Goal: Information Seeking & Learning: Learn about a topic

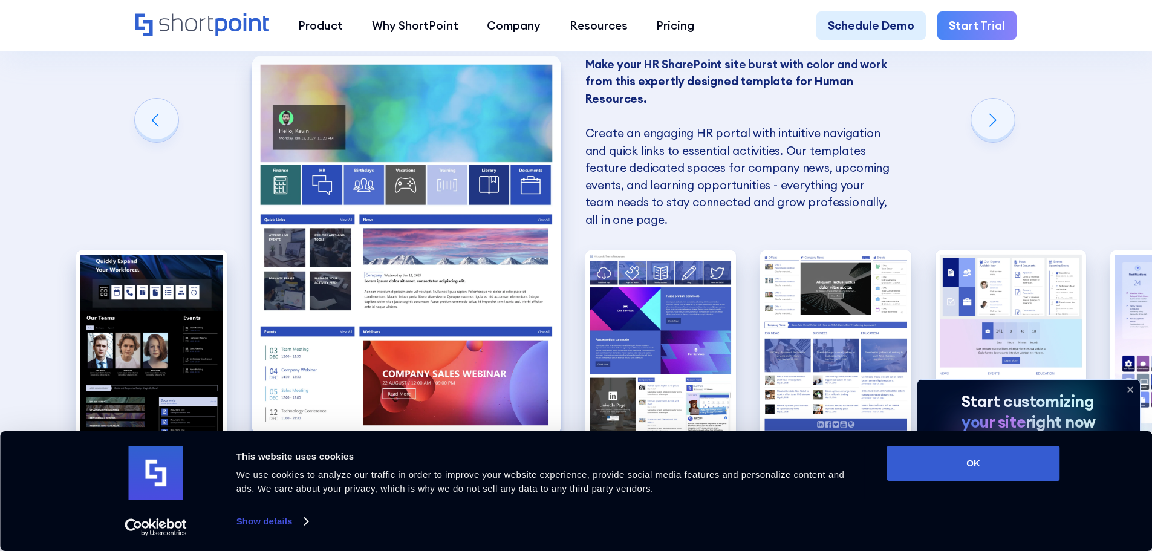
scroll to position [1210, 0]
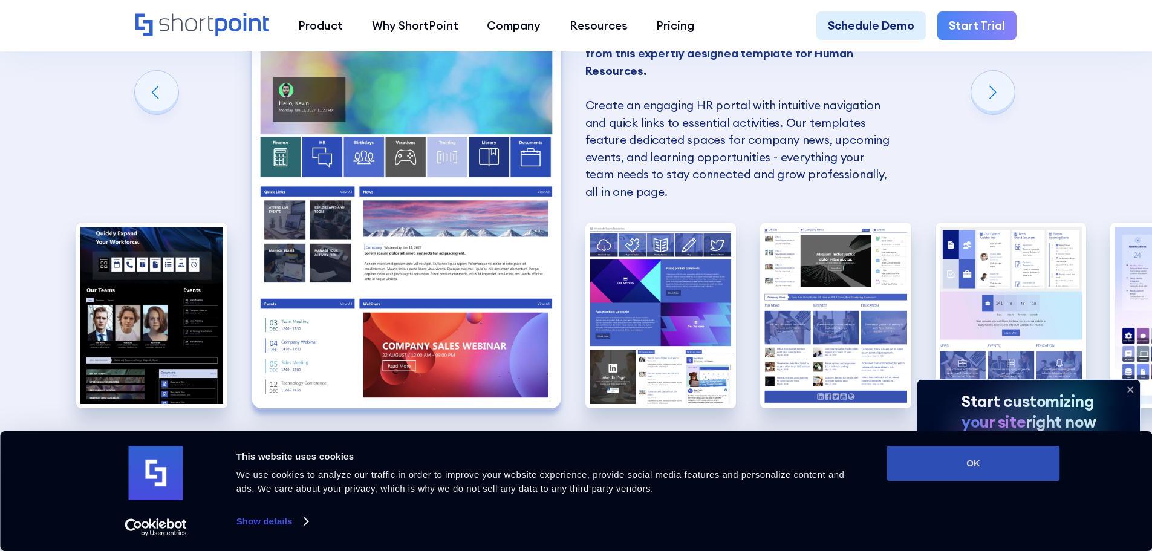
click at [1030, 471] on button "OK" at bounding box center [973, 463] width 173 height 35
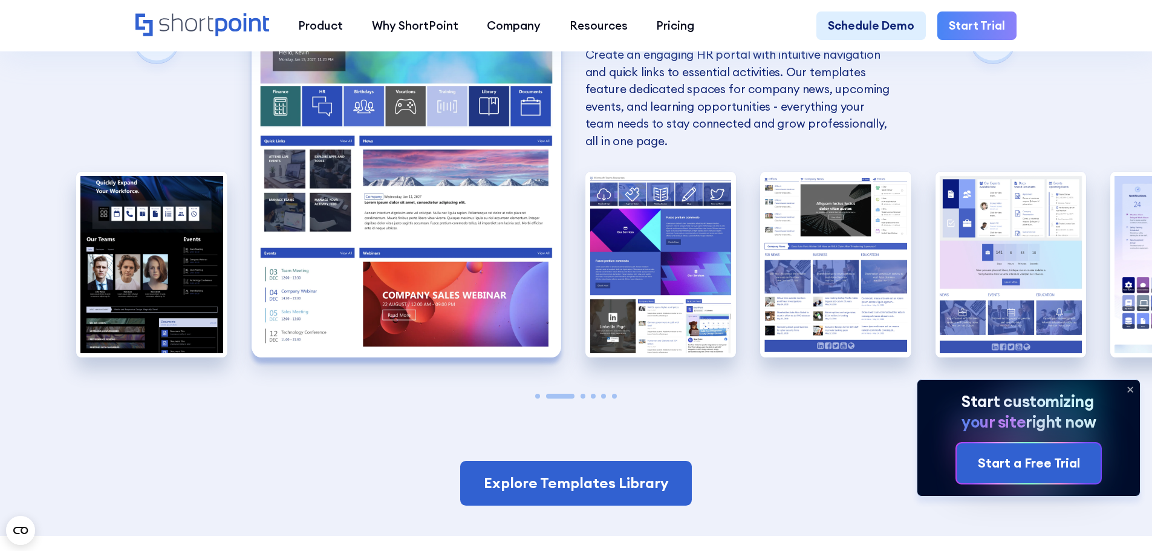
scroll to position [1331, 0]
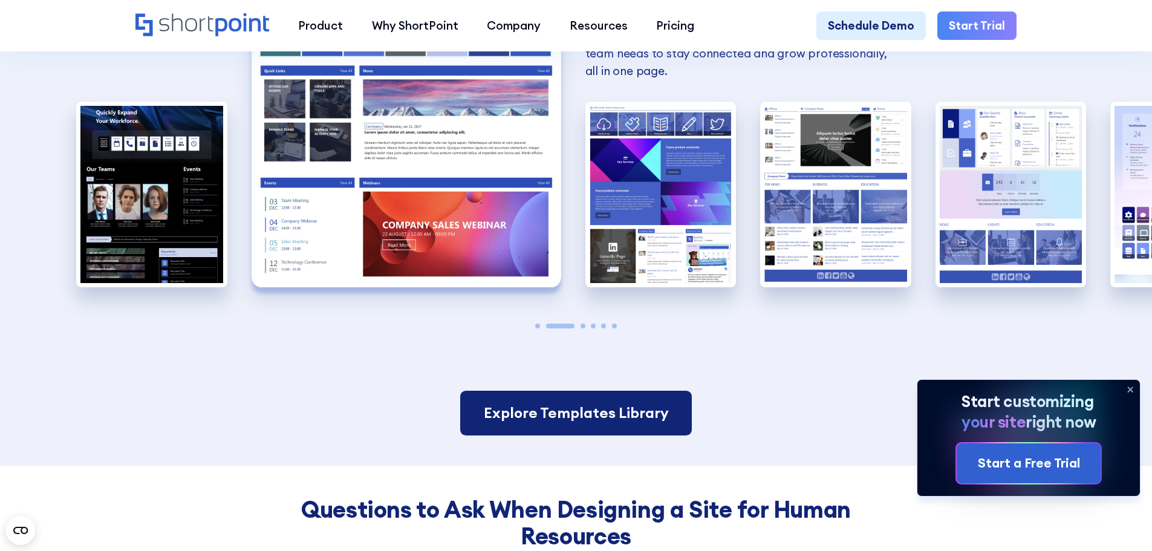
click at [613, 432] on link "Explore Templates Library" at bounding box center [575, 413] width 231 height 45
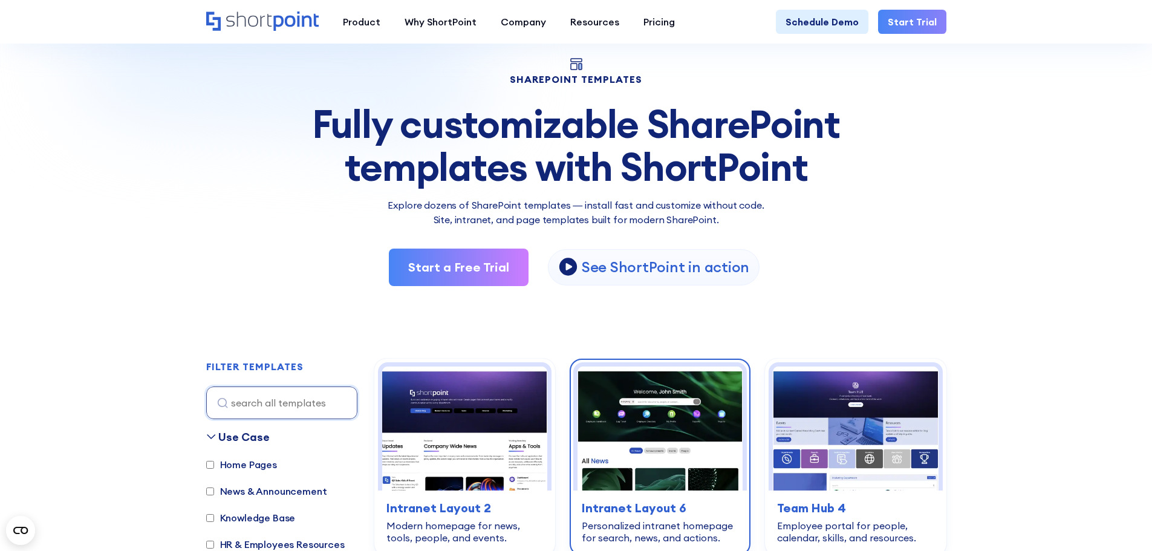
scroll to position [60, 0]
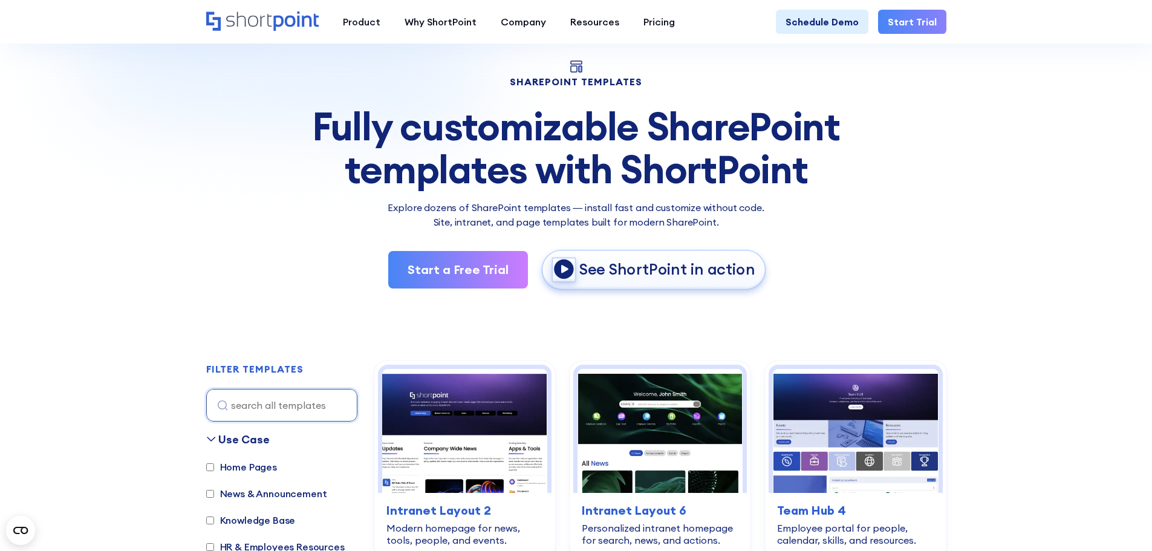
click at [560, 272] on icon "open lightbox" at bounding box center [563, 268] width 21 height 21
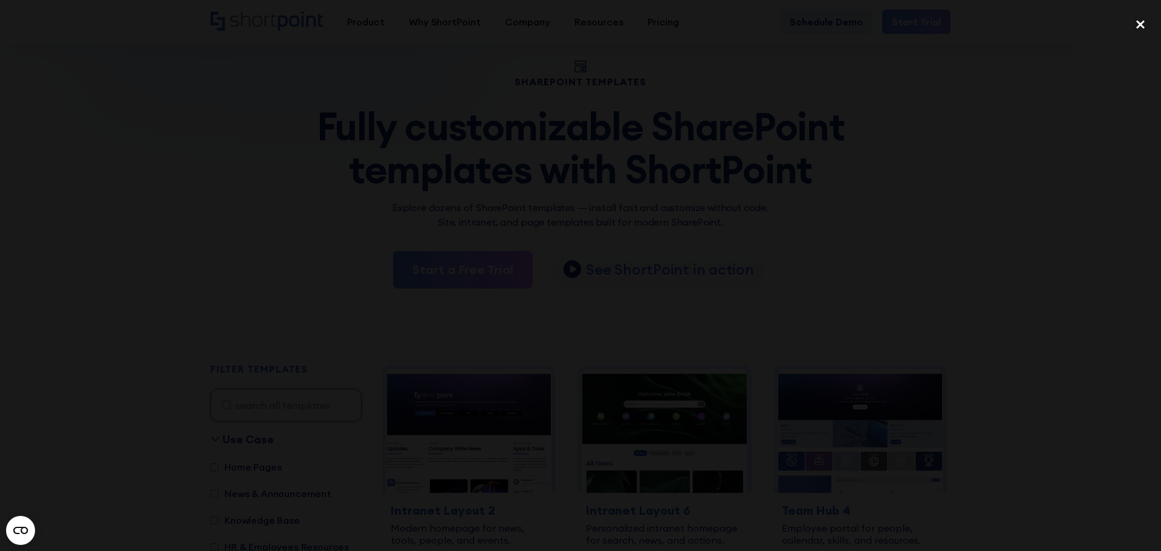
click at [1142, 25] on div "close lightbox" at bounding box center [1140, 24] width 41 height 27
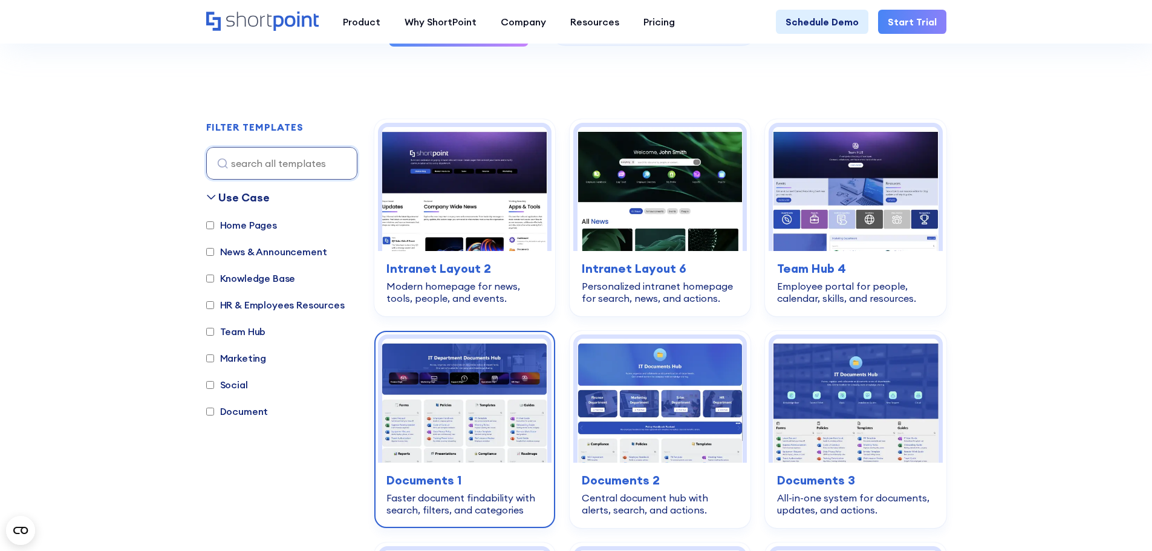
scroll to position [0, 0]
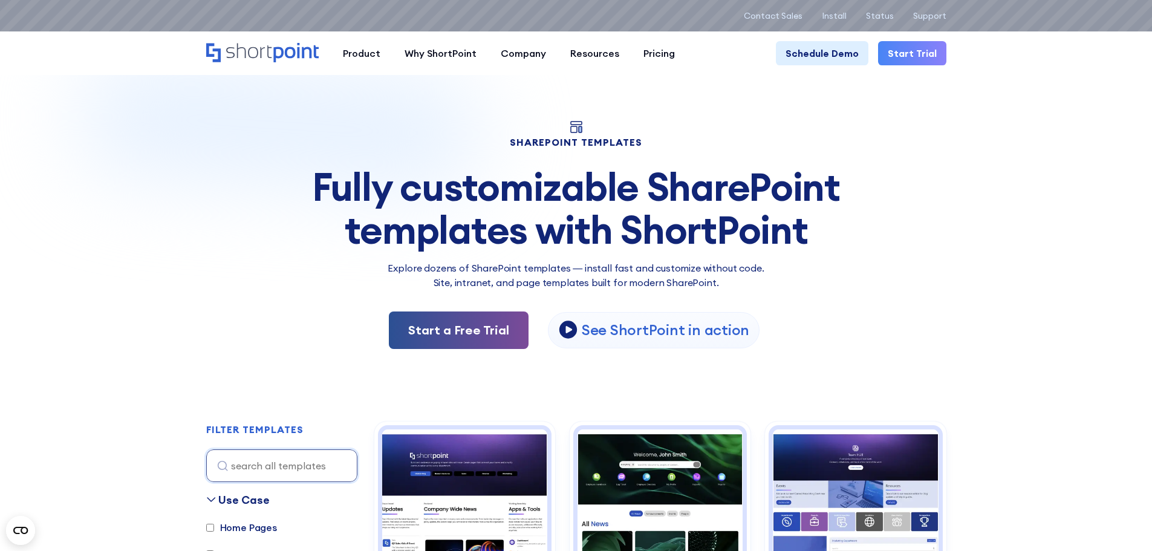
click at [454, 333] on link "Start a Free Trial" at bounding box center [459, 329] width 140 height 37
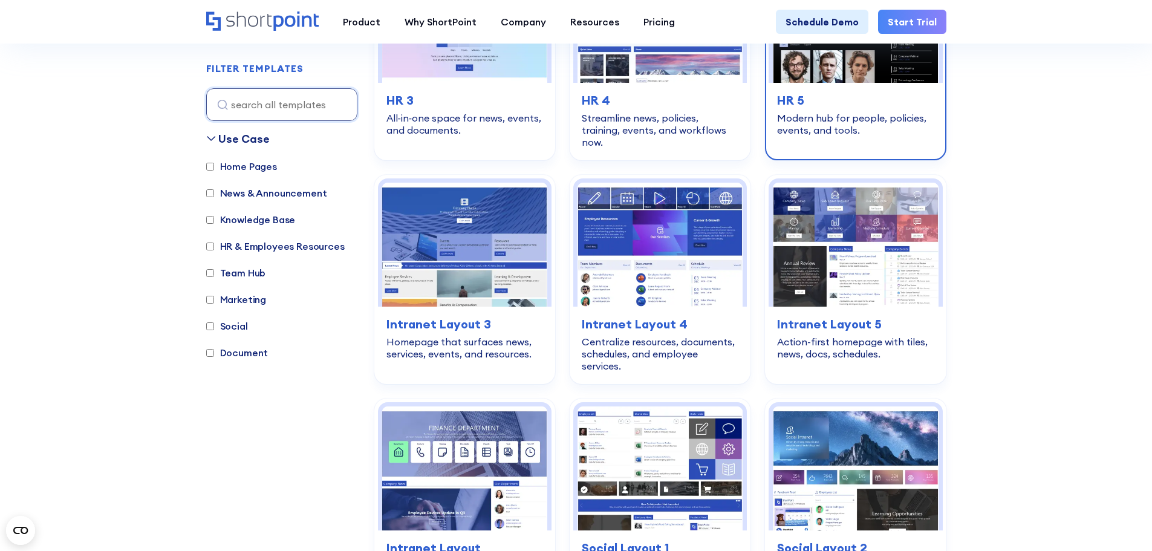
scroll to position [1815, 0]
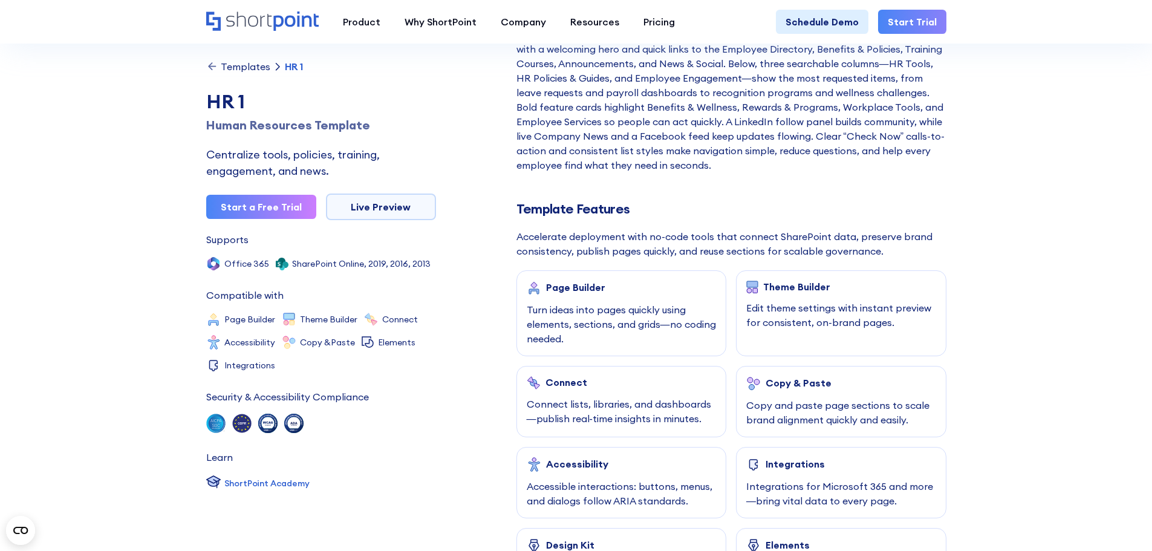
scroll to position [786, 0]
